Goal: Transaction & Acquisition: Purchase product/service

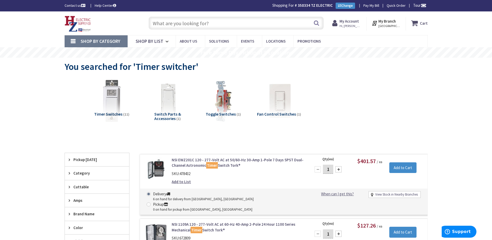
click at [185, 20] on input "text" at bounding box center [236, 23] width 175 height 13
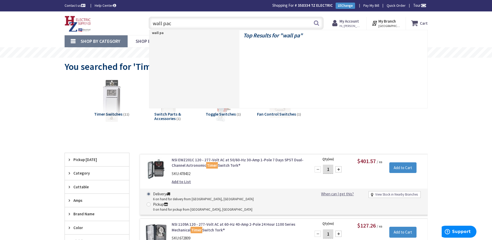
type input "wall pack"
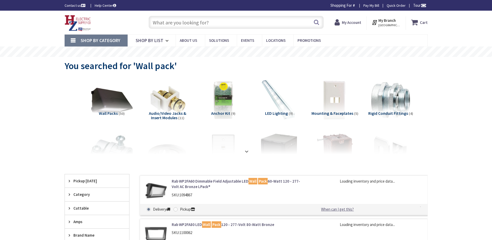
type input "Cauterskill Rd, [GEOGRAPHIC_DATA], [GEOGRAPHIC_DATA] 12414, [GEOGRAPHIC_DATA]"
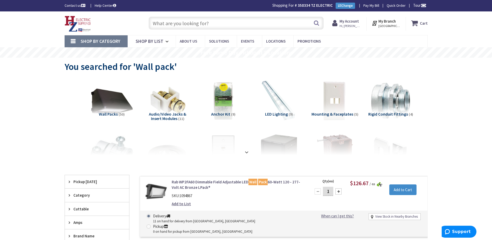
click at [203, 23] on input "text" at bounding box center [236, 23] width 175 height 13
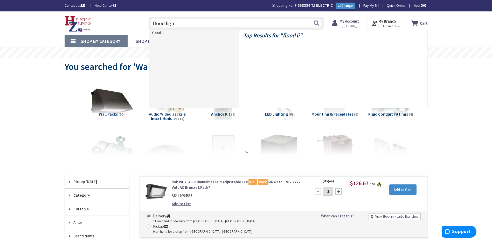
type input "flood light"
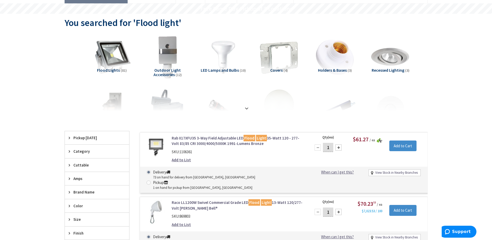
scroll to position [78, 0]
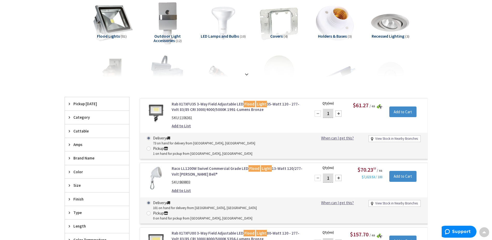
click at [112, 29] on img at bounding box center [111, 22] width 47 height 47
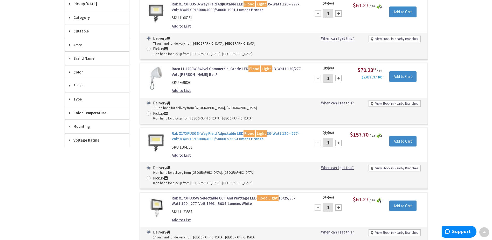
scroll to position [191, 0]
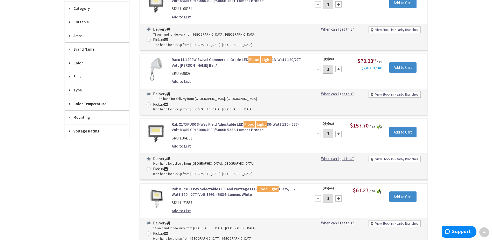
click at [209, 121] on link "Rab X17XFU80 3-Way Field Adjustable LED Flood Light 80-Watt 120 - 277-Volt 83/8…" at bounding box center [238, 126] width 132 height 11
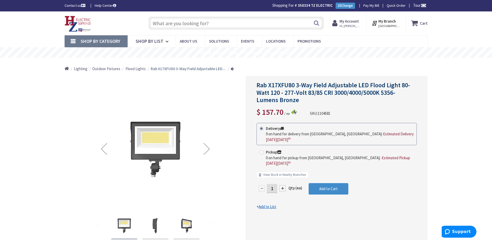
click at [207, 147] on div "Next" at bounding box center [206, 148] width 21 height 21
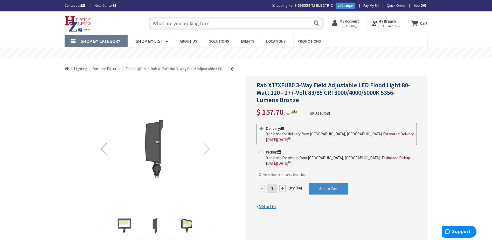
click at [207, 147] on div "Next" at bounding box center [206, 148] width 21 height 21
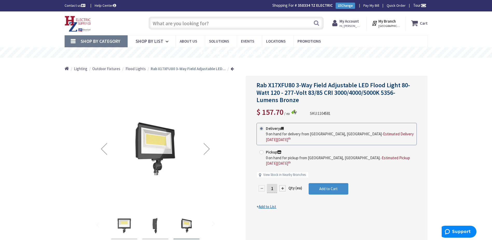
click at [207, 147] on div "Next" at bounding box center [206, 148] width 21 height 21
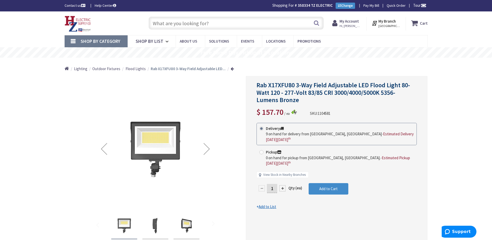
click at [207, 147] on div "Next" at bounding box center [206, 148] width 21 height 21
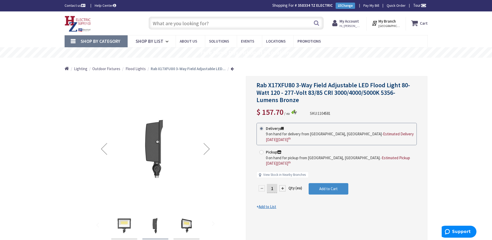
click at [207, 147] on div "Next" at bounding box center [206, 148] width 21 height 21
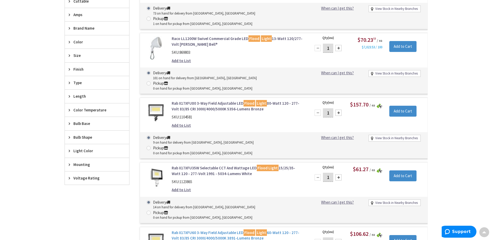
scroll to position [259, 0]
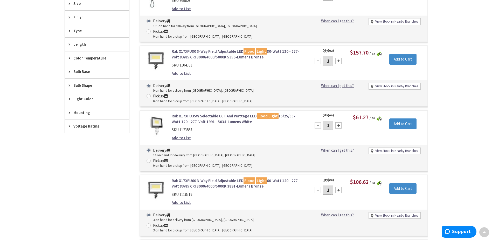
click at [341, 187] on div at bounding box center [338, 190] width 6 height 6
type input "2"
click at [402, 183] on input "Add to Cart" at bounding box center [402, 188] width 27 height 11
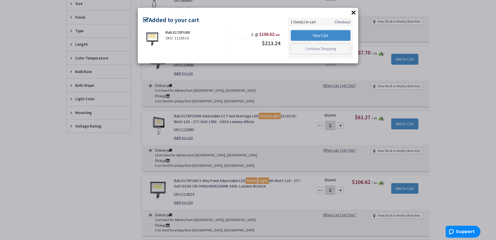
click at [352, 13] on button "×" at bounding box center [354, 13] width 8 height 8
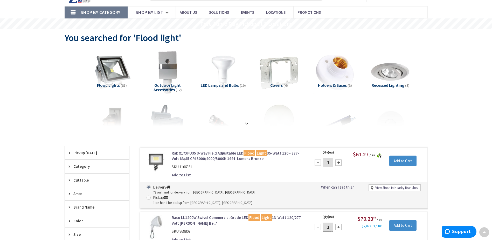
scroll to position [0, 0]
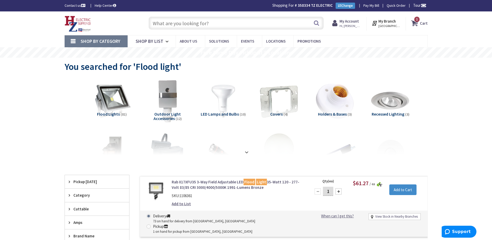
click at [235, 25] on input "text" at bounding box center [236, 23] width 175 height 13
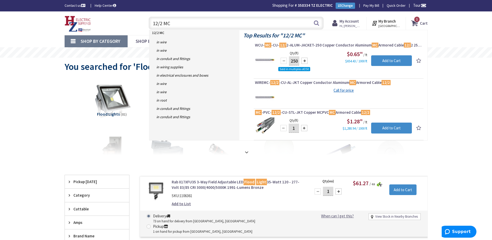
type input "12/2 MC"
click at [306, 61] on div at bounding box center [304, 61] width 6 height 6
type input "500"
click at [391, 60] on input "Add to Cart" at bounding box center [391, 60] width 41 height 11
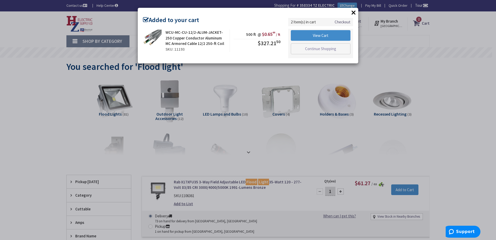
click at [352, 13] on button "×" at bounding box center [354, 13] width 8 height 8
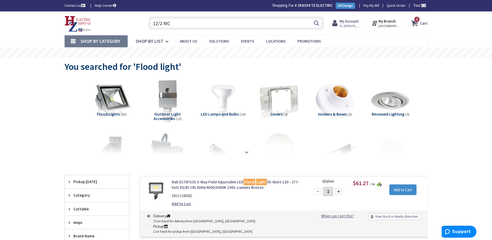
click at [190, 25] on input "12/2 MC" at bounding box center [236, 23] width 175 height 13
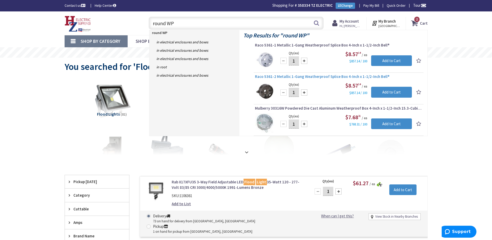
type input "round WP"
click at [337, 77] on span "Raco 5361-2 Metallic 1-Gang Weatherproof Splice Box 4-Inch x 1-1/2-Inch Bell®" at bounding box center [338, 76] width 167 height 5
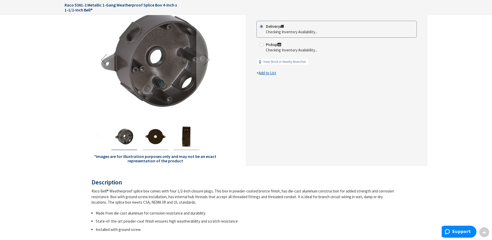
scroll to position [26, 0]
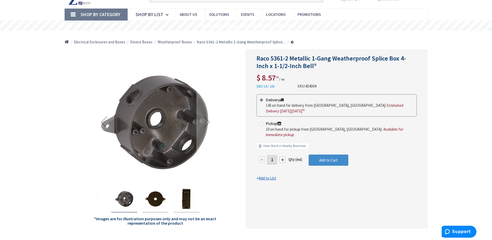
click at [282, 156] on div at bounding box center [282, 159] width 6 height 6
type input "2"
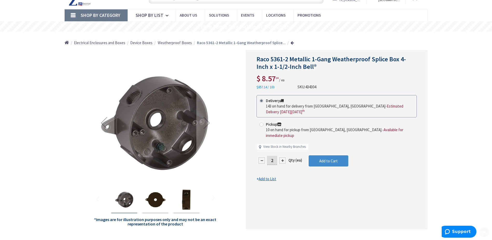
scroll to position [27, 0]
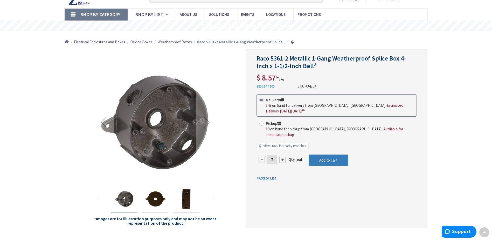
click at [325, 157] on span "Add to Cart" at bounding box center [328, 159] width 18 height 5
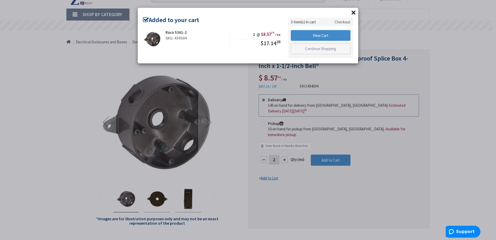
click at [354, 12] on button "×" at bounding box center [354, 13] width 8 height 8
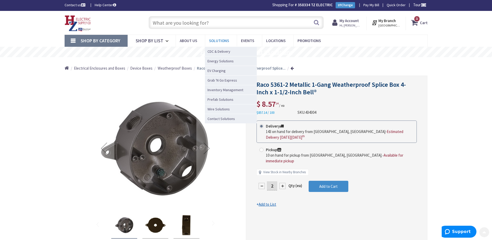
scroll to position [0, 0]
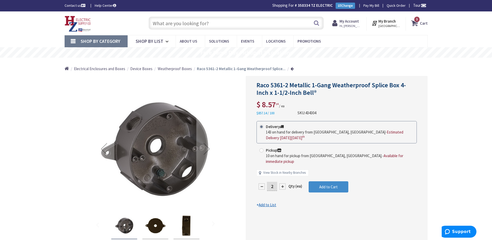
click at [202, 24] on input "text" at bounding box center [236, 23] width 175 height 13
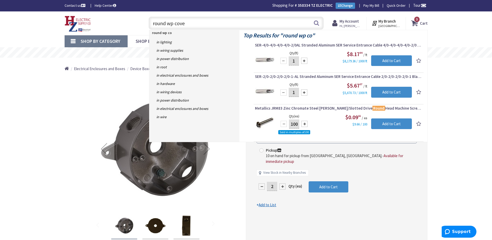
type input "round wp cover"
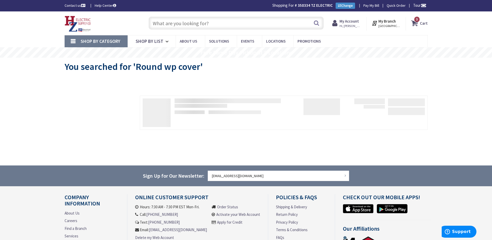
click at [192, 25] on input "text" at bounding box center [236, 23] width 175 height 13
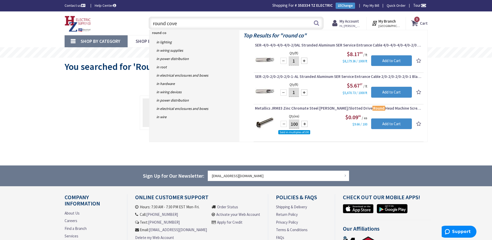
type input "round cover"
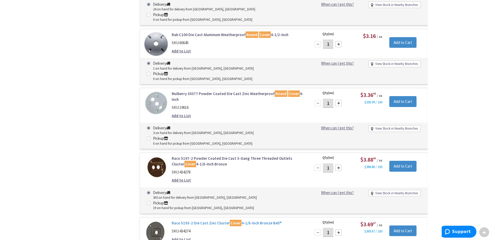
scroll to position [364, 0]
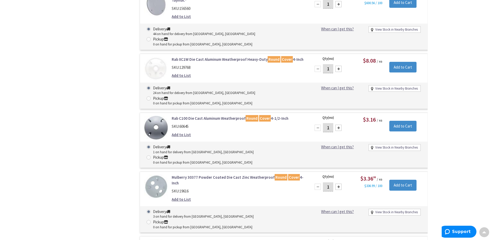
click at [223, 239] on link "Raco 5197-2 Powder Coated Die Cast 3-Gang Three Threaded Outlets Cluster Cover …" at bounding box center [238, 244] width 132 height 11
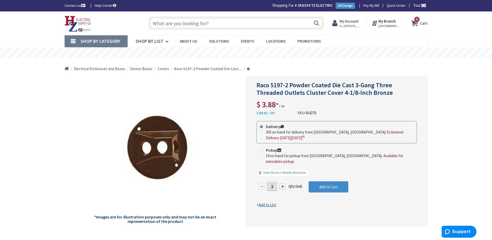
click at [284, 183] on div at bounding box center [282, 186] width 6 height 6
type input "2"
click at [318, 182] on button "Add to Cart" at bounding box center [329, 186] width 40 height 11
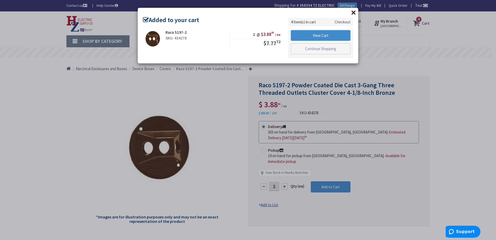
click at [353, 13] on button "×" at bounding box center [354, 13] width 8 height 8
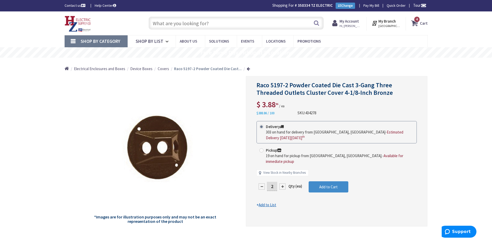
click at [421, 19] on strong "Cart" at bounding box center [424, 22] width 8 height 9
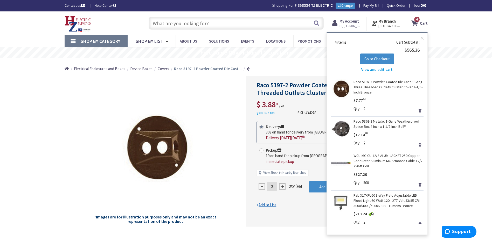
click at [378, 127] on link "Raco 5361-2 Metallic 1-Gang Weatherproof Splice Box 4-Inch x 1-1/2-Inch Bell®" at bounding box center [389, 124] width 70 height 10
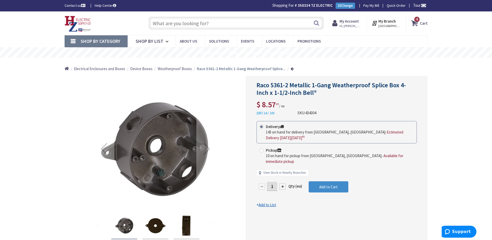
click at [418, 24] on icon at bounding box center [415, 22] width 9 height 9
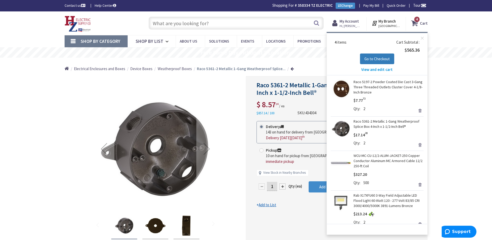
click at [385, 59] on span "Go to Checkout" at bounding box center [376, 58] width 25 height 5
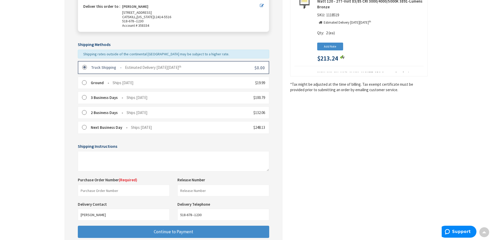
scroll to position [130, 0]
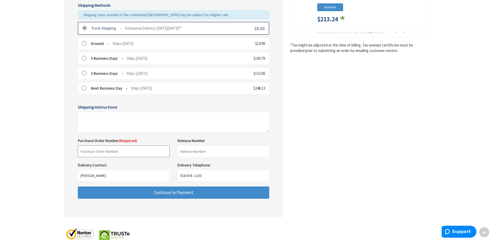
click at [135, 154] on input "text" at bounding box center [124, 151] width 92 height 12
type input "C"
type input "Van Kleecks Tire"
click at [195, 176] on input "518-678--1230" at bounding box center [223, 175] width 92 height 12
drag, startPoint x: 204, startPoint y: 176, endPoint x: 187, endPoint y: 176, distance: 16.3
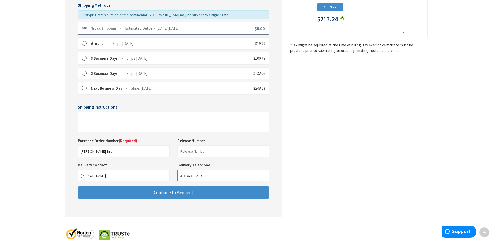
click at [187, 176] on input "518-678--1230" at bounding box center [223, 175] width 92 height 12
click at [193, 175] on input "518-9281229" at bounding box center [223, 175] width 92 height 12
type input "518-928-1229"
click at [226, 210] on div "Some items on your order are not available and will cause your order to be held…" at bounding box center [174, 75] width 218 height 284
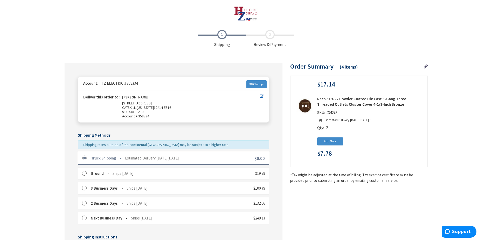
scroll to position [104, 0]
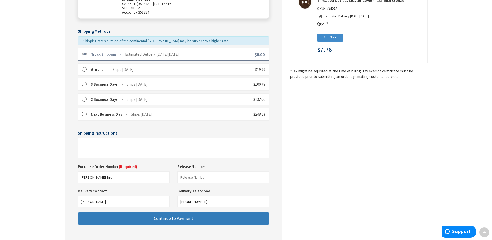
click at [196, 218] on button "Continue to Payment" at bounding box center [173, 218] width 191 height 12
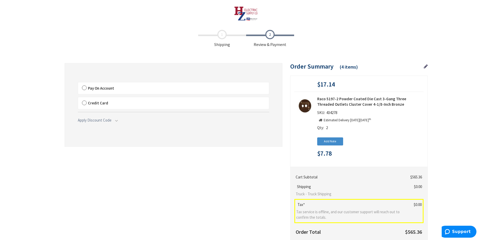
click at [121, 88] on label "Pay On Account" at bounding box center [173, 88] width 191 height 12
click at [78, 83] on input "Pay On Account" at bounding box center [78, 83] width 0 height 0
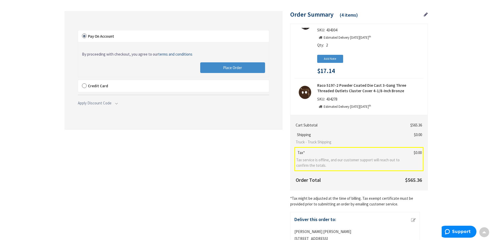
scroll to position [200, 0]
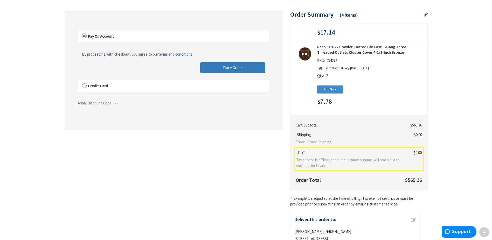
click at [229, 66] on span "Place Order" at bounding box center [232, 67] width 19 height 5
